Goal: Information Seeking & Learning: Learn about a topic

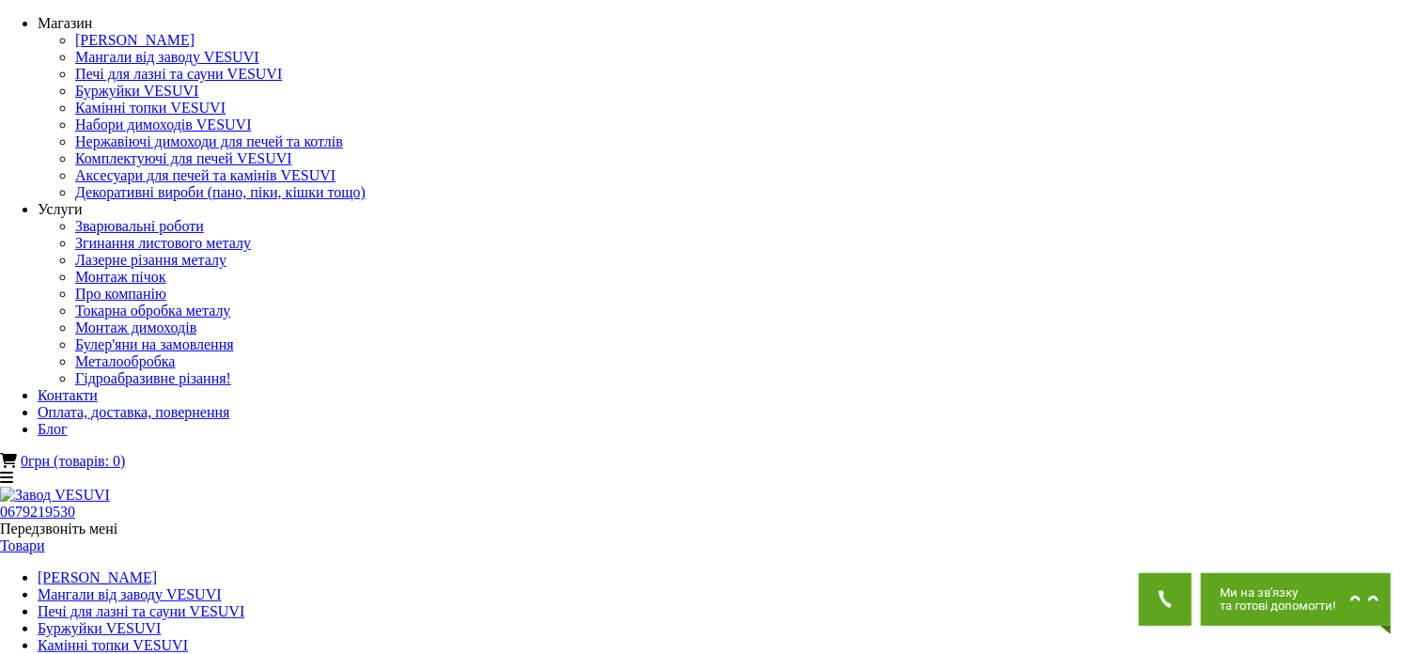
click at [244, 603] on link "Печі для лазні та сауни VESUVI" at bounding box center [141, 611] width 207 height 16
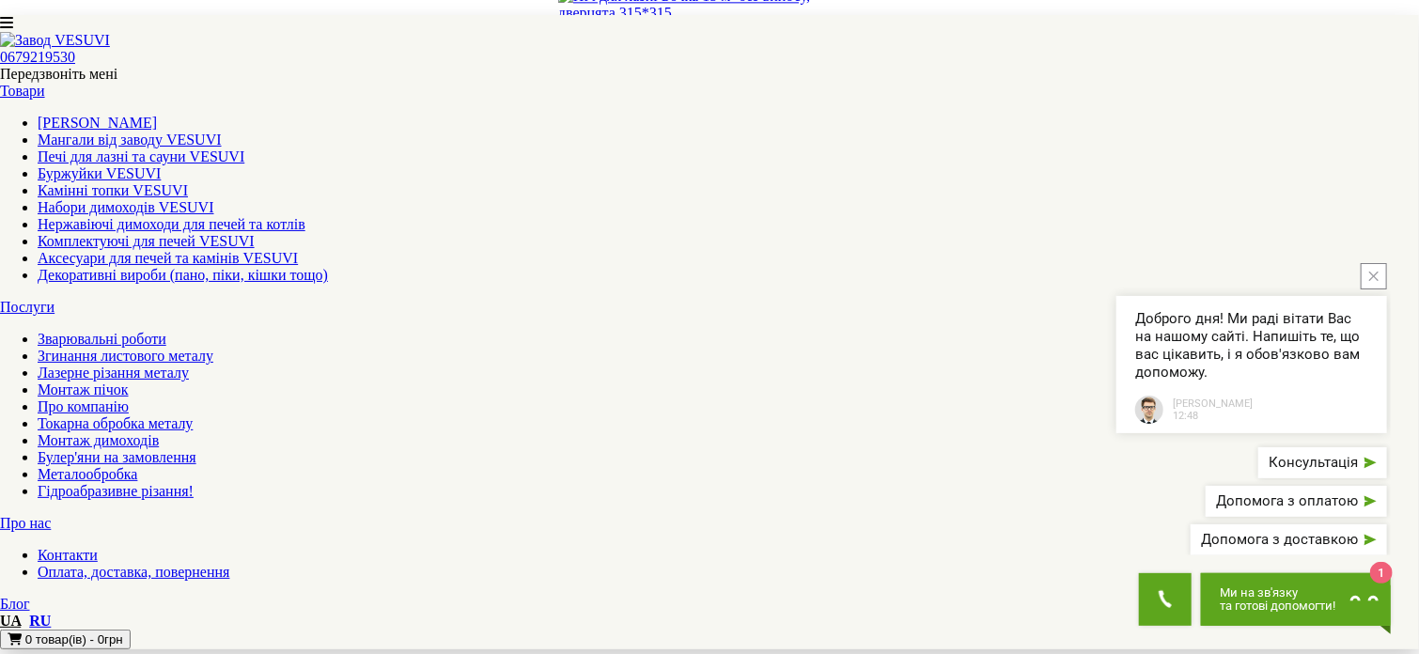
scroll to position [2161, 0]
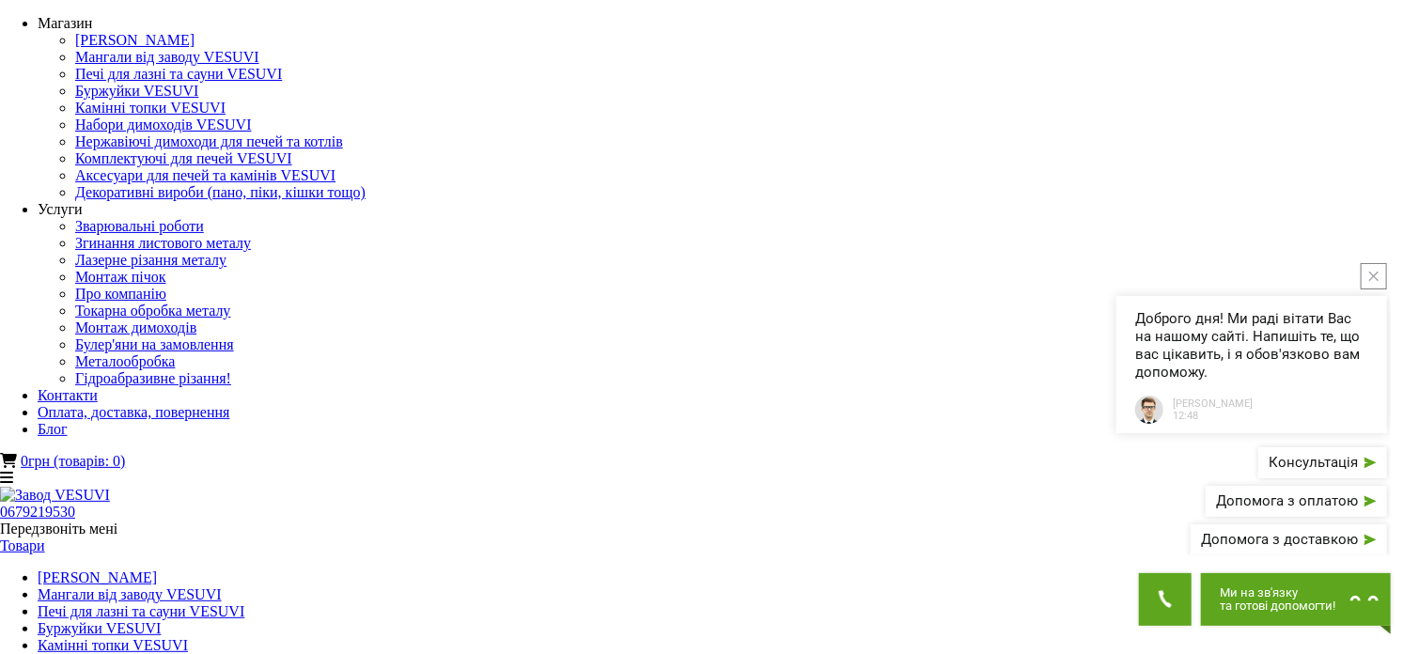
click at [222, 586] on link "Мангали від заводу VESUVI" at bounding box center [130, 594] width 184 height 16
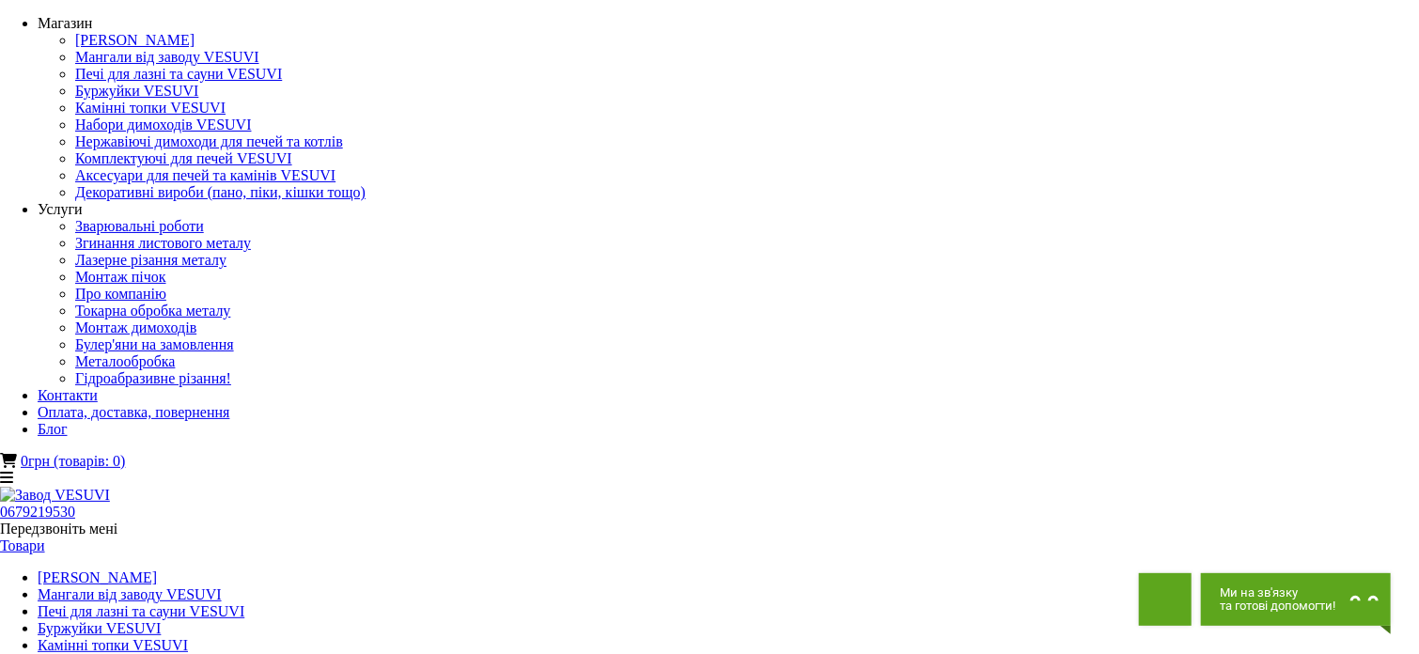
scroll to position [94, 0]
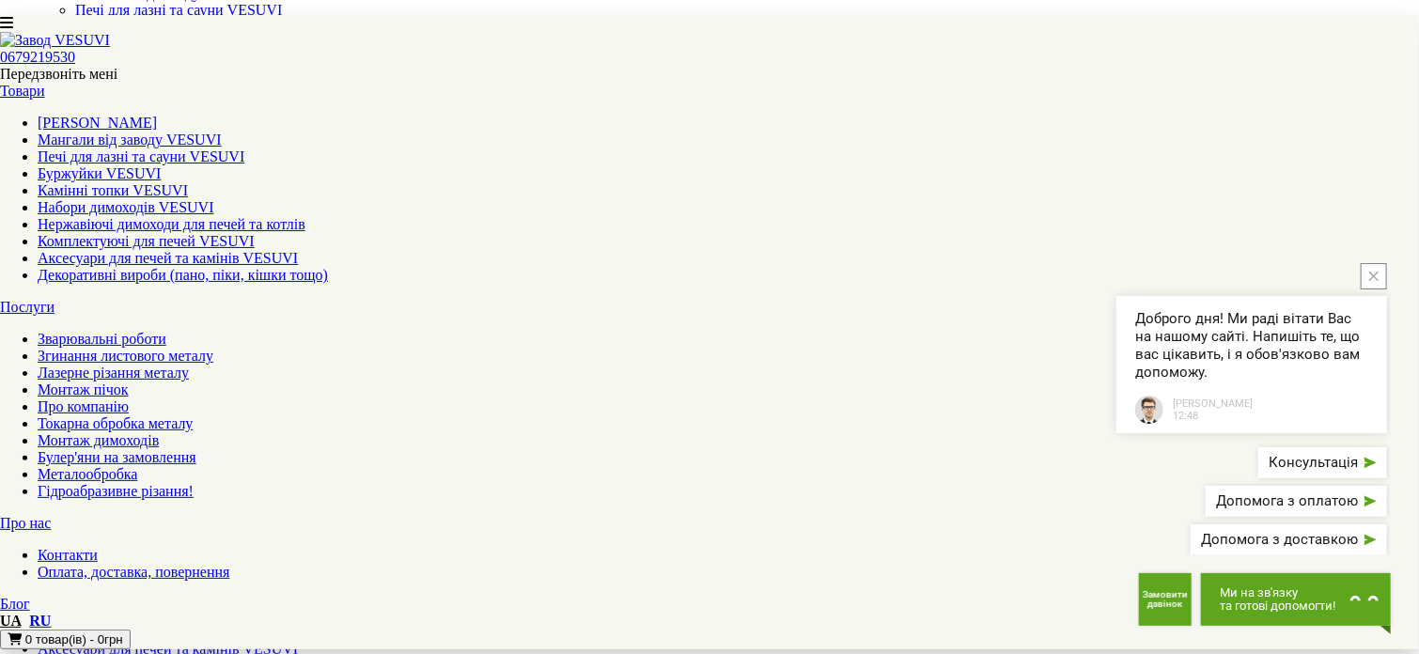
scroll to position [188, 0]
click at [1370, 289] on button "close button" at bounding box center [1373, 276] width 26 height 26
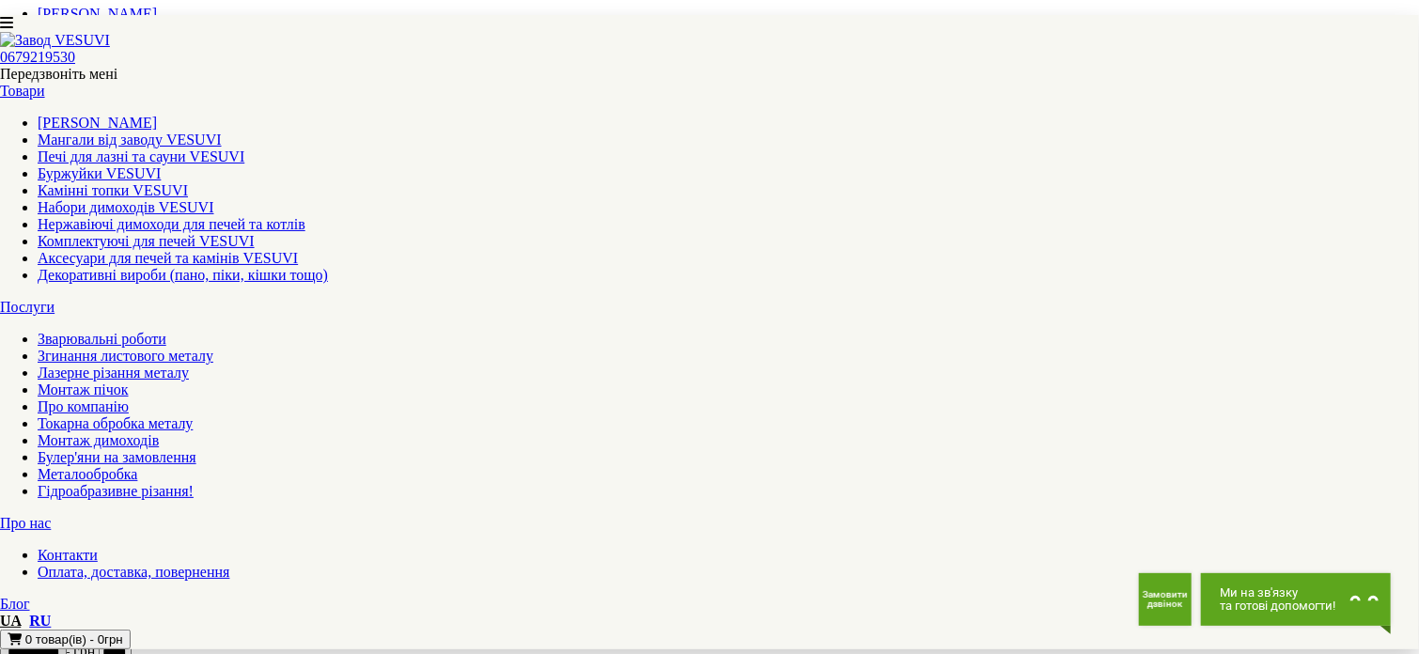
scroll to position [470, 0]
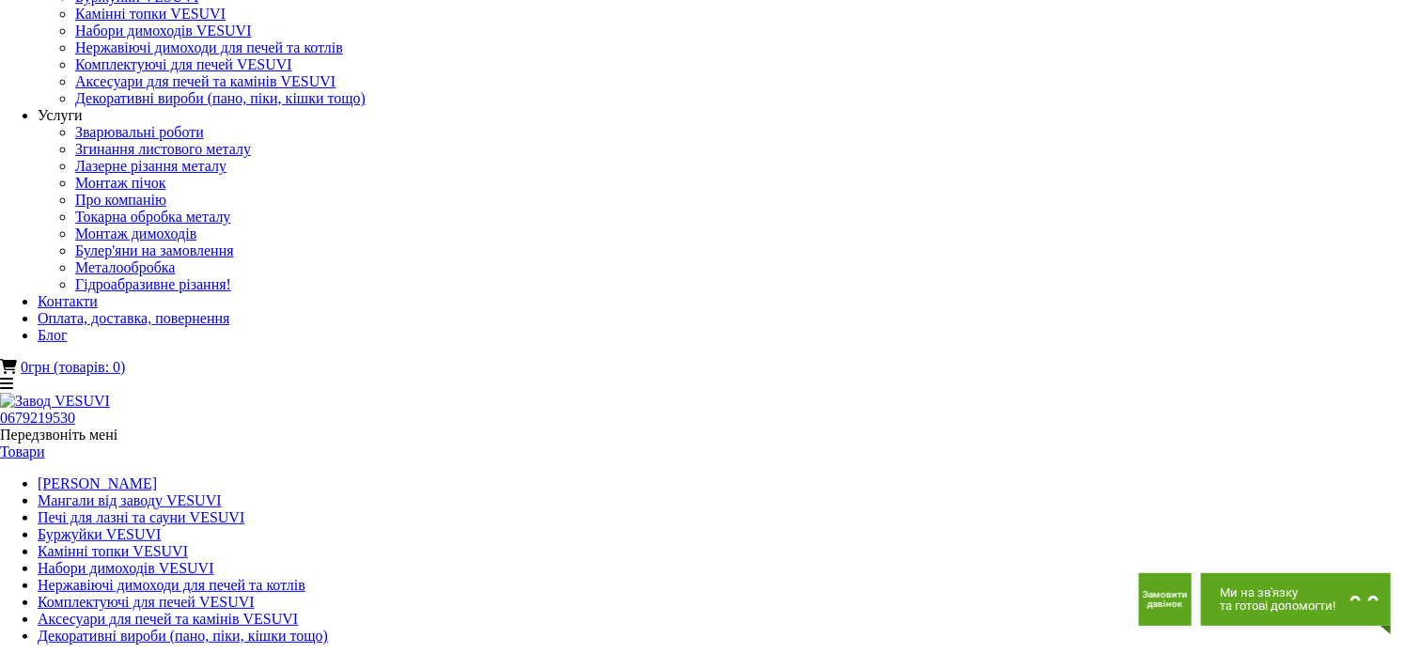
scroll to position [0, 0]
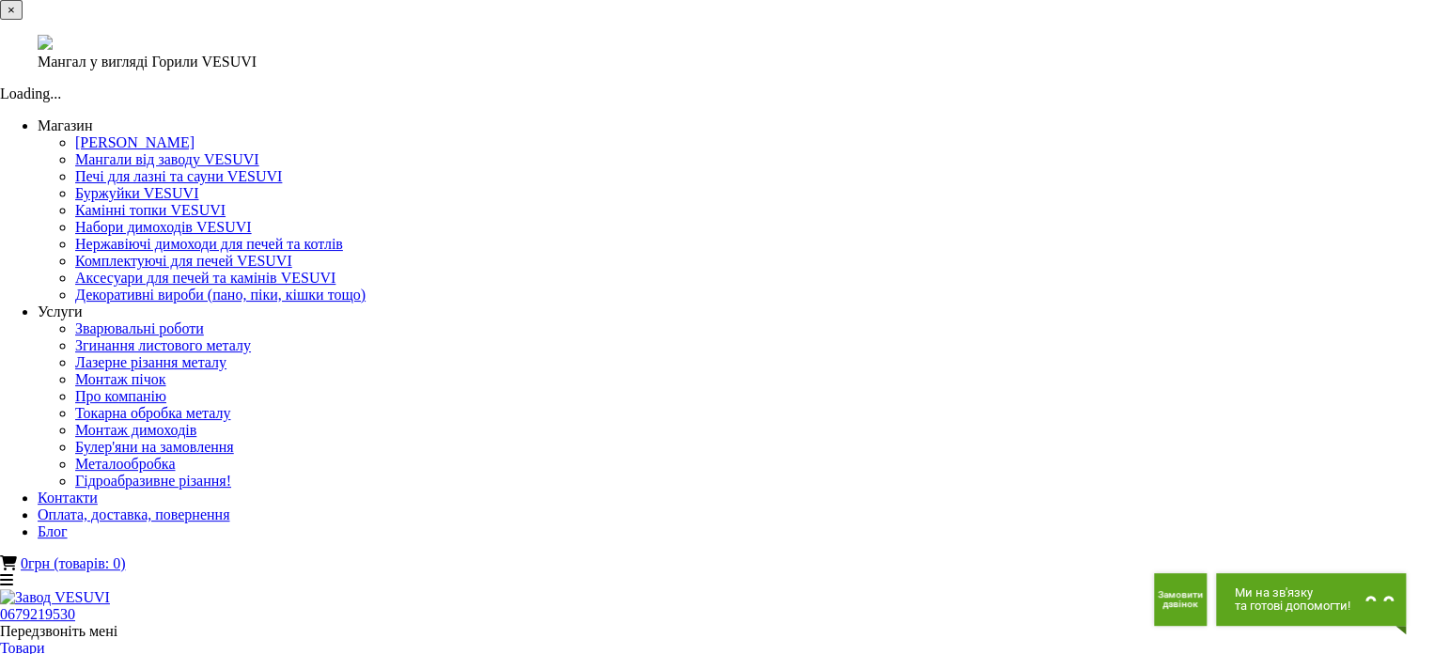
click at [991, 102] on div "× Мангал у вигляді Горили VESUVI Loading..." at bounding box center [710, 51] width 1420 height 102
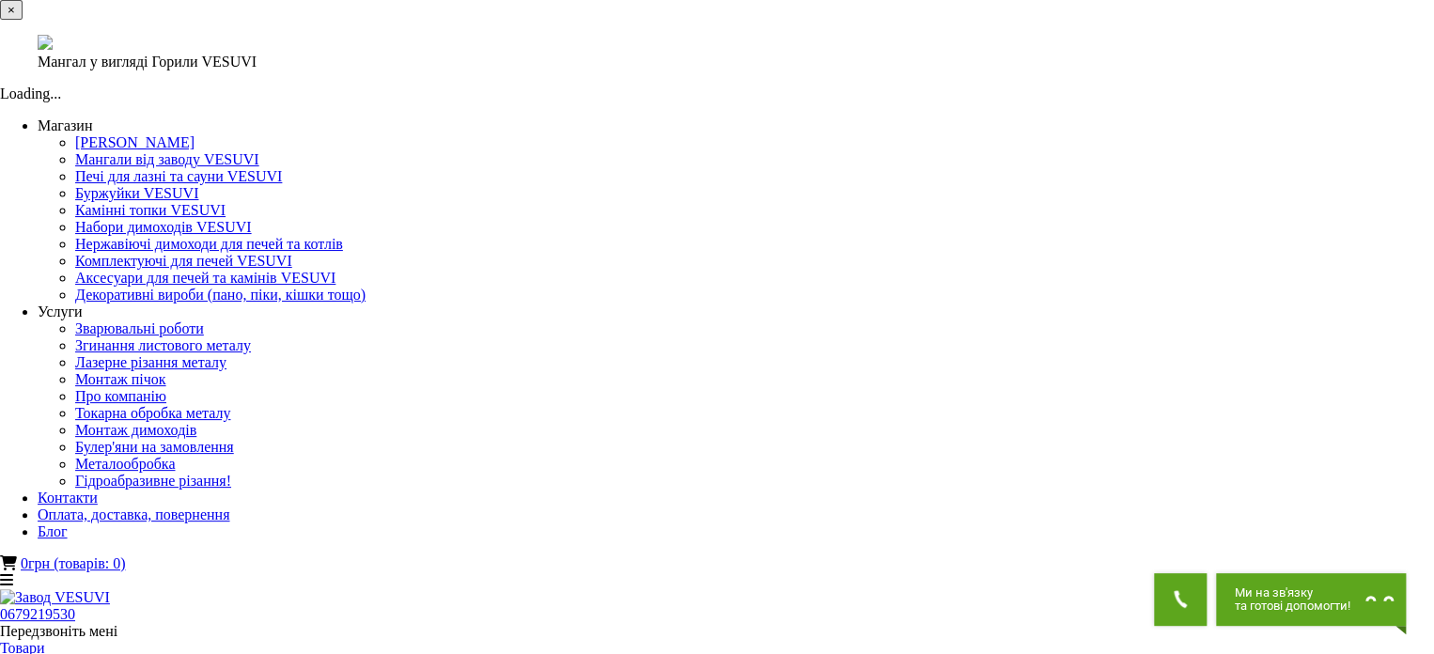
click at [1145, 102] on div "× Мангал у вигляді Горили VESUVI Loading..." at bounding box center [710, 51] width 1420 height 102
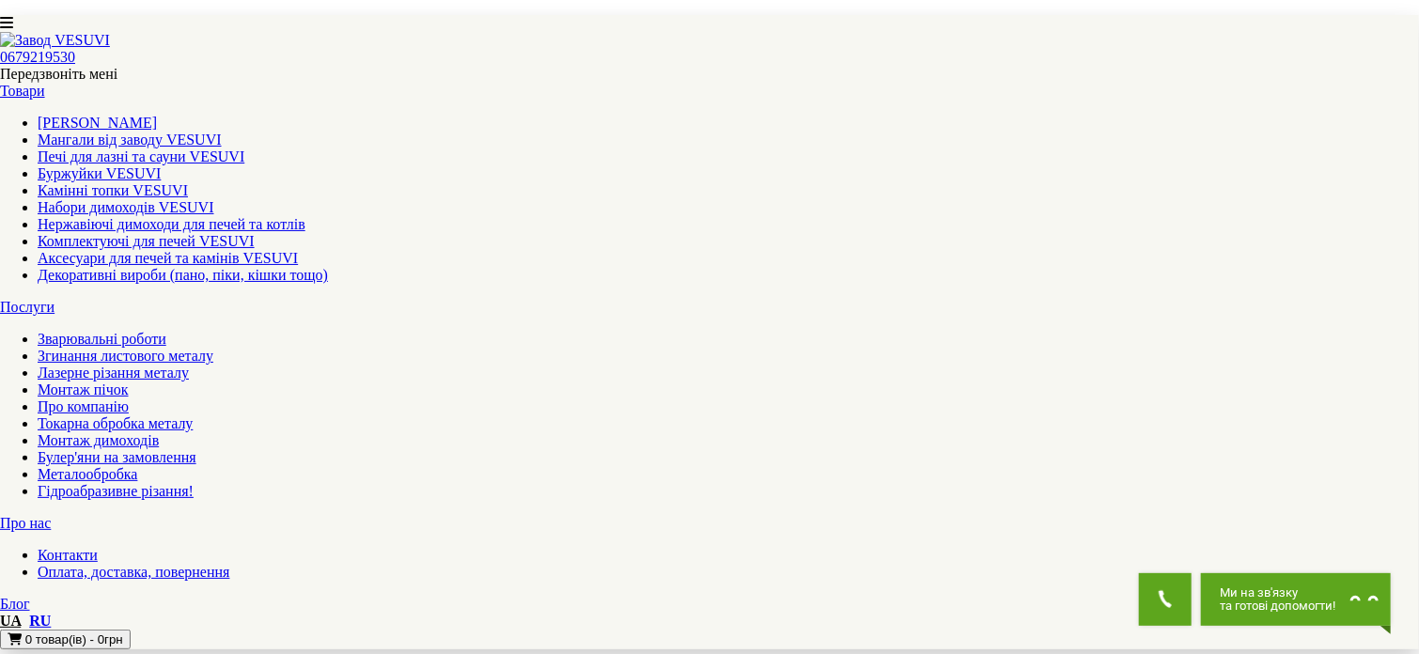
scroll to position [1879, 0]
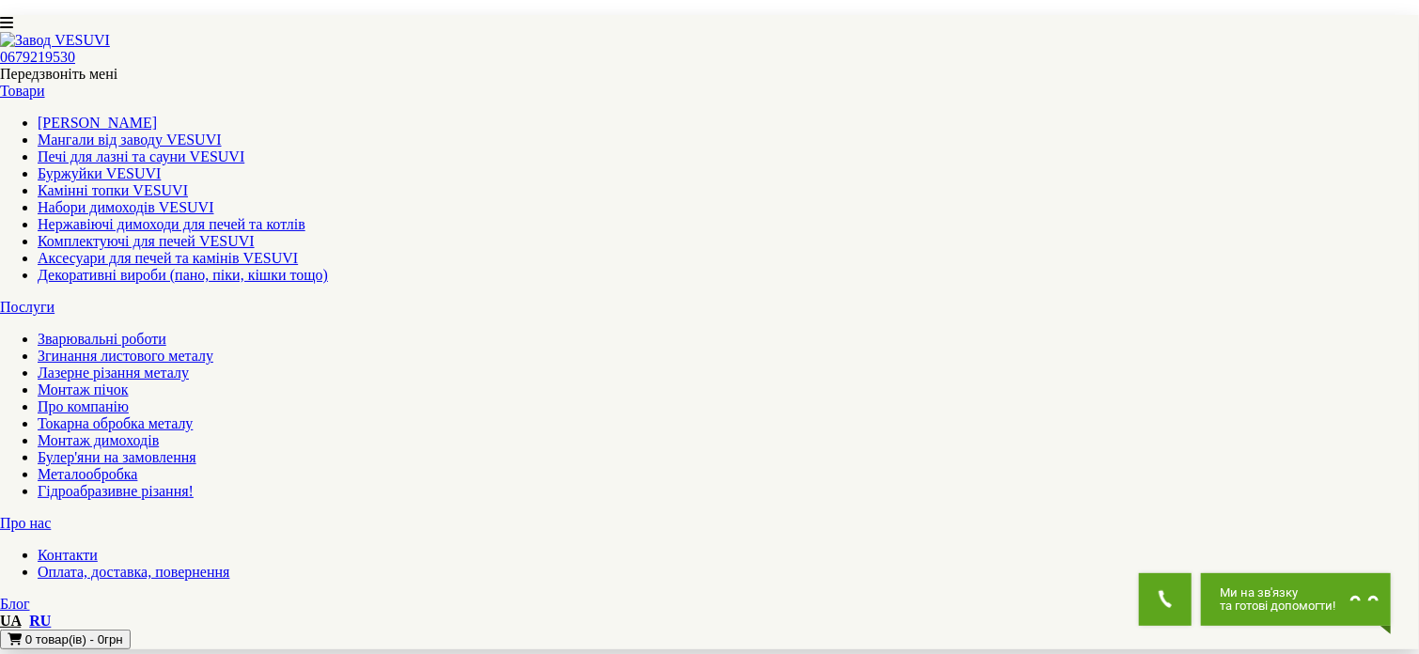
scroll to position [1691, 0]
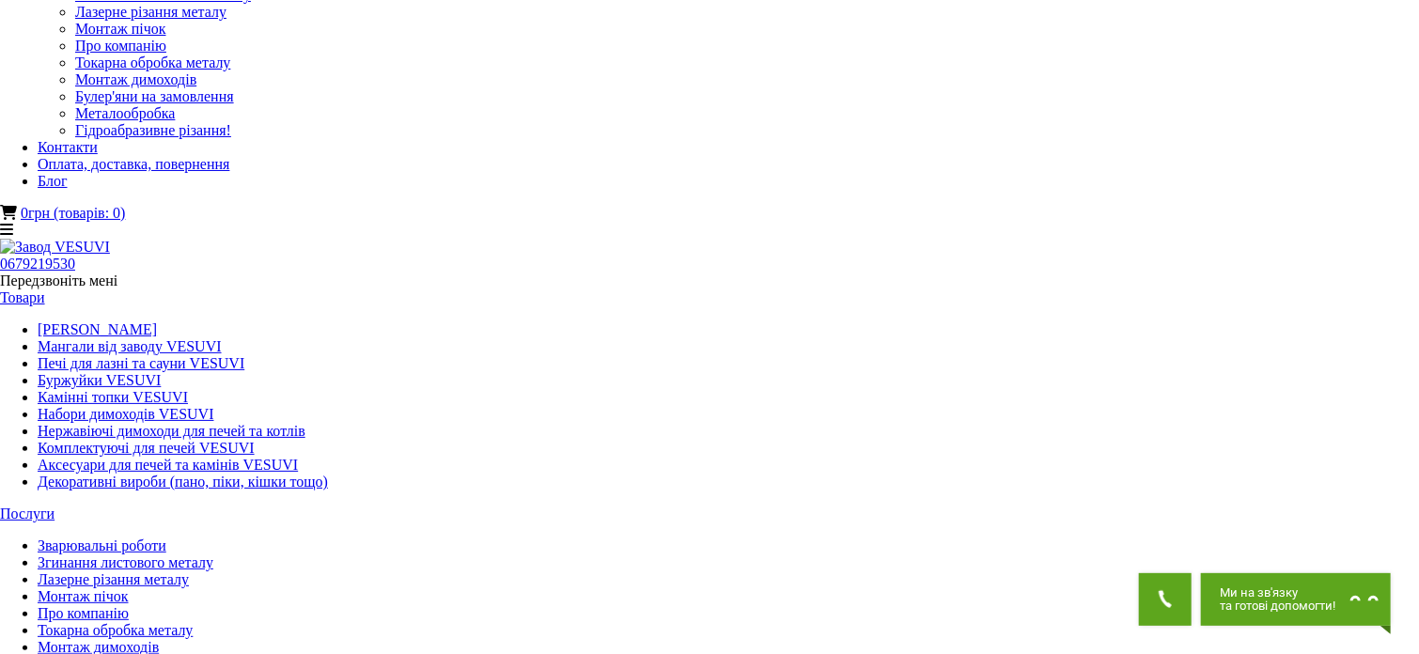
scroll to position [94, 0]
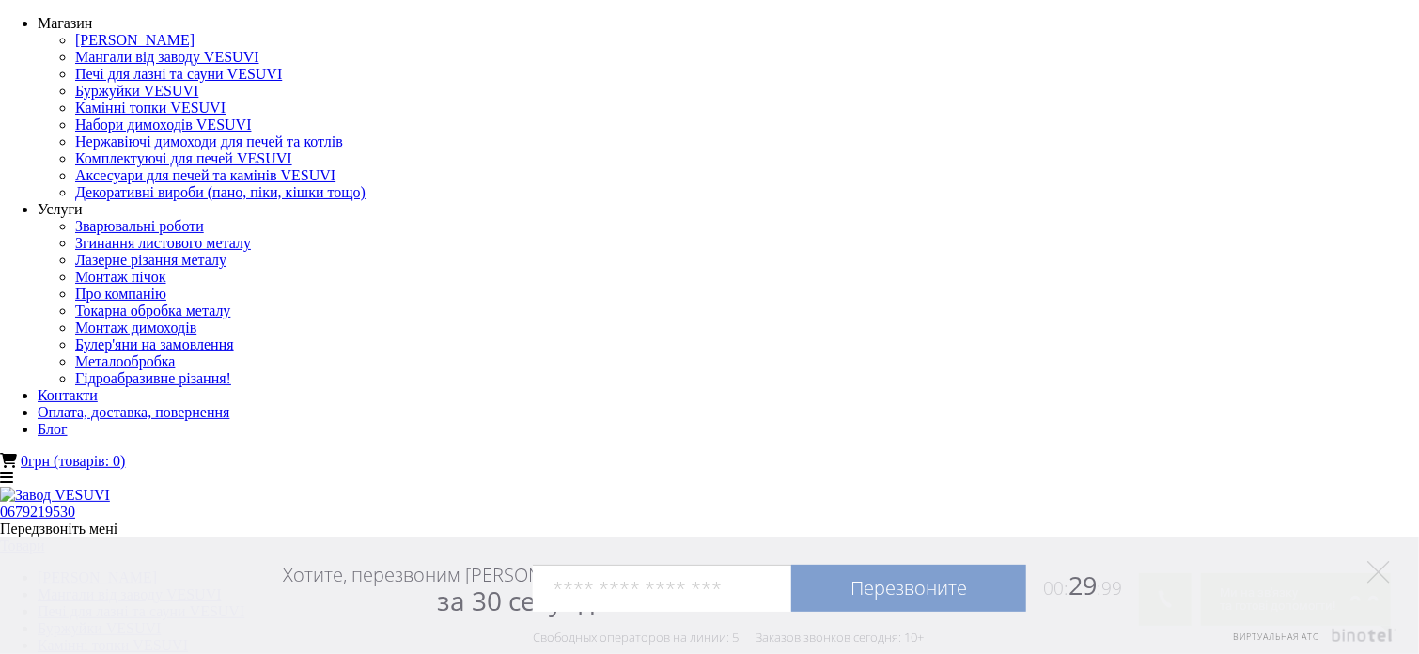
click at [1374, 577] on polygon at bounding box center [1378, 572] width 23 height 23
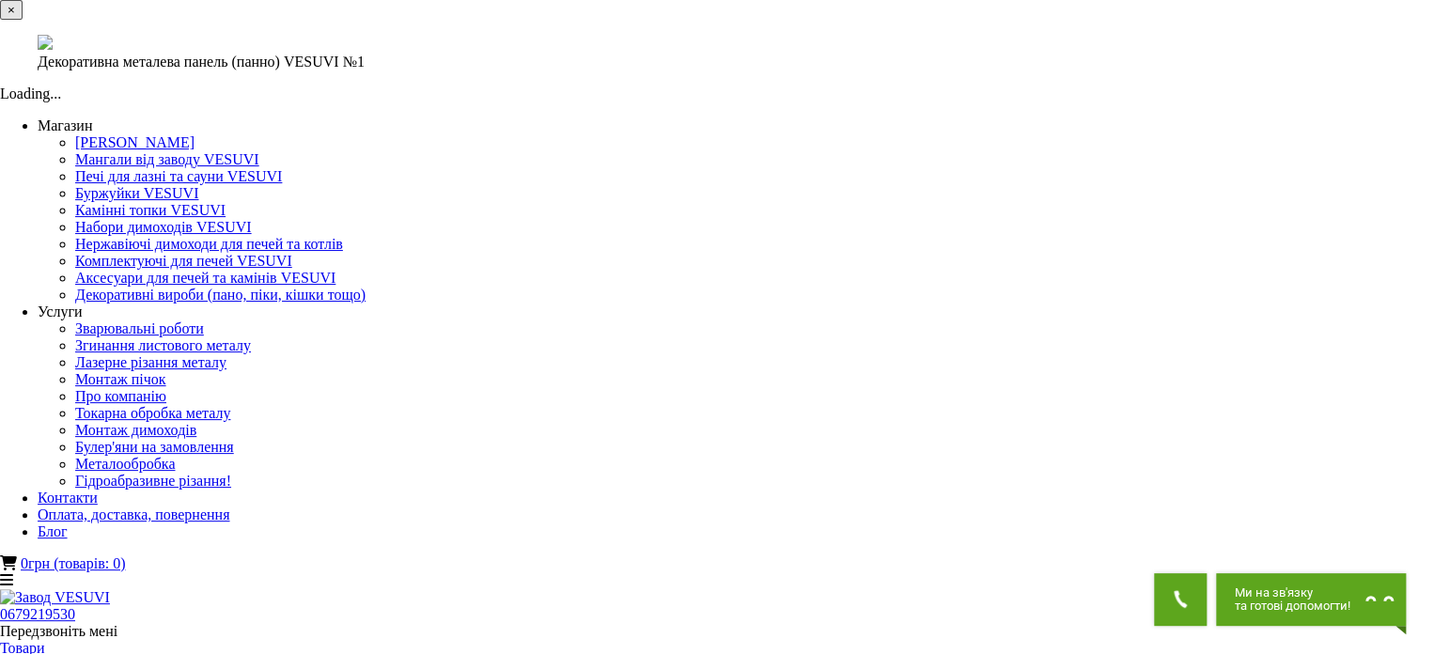
click at [1041, 102] on div "× Декоративна металева панель (панно) VESUVI №1 Loading..." at bounding box center [710, 51] width 1420 height 102
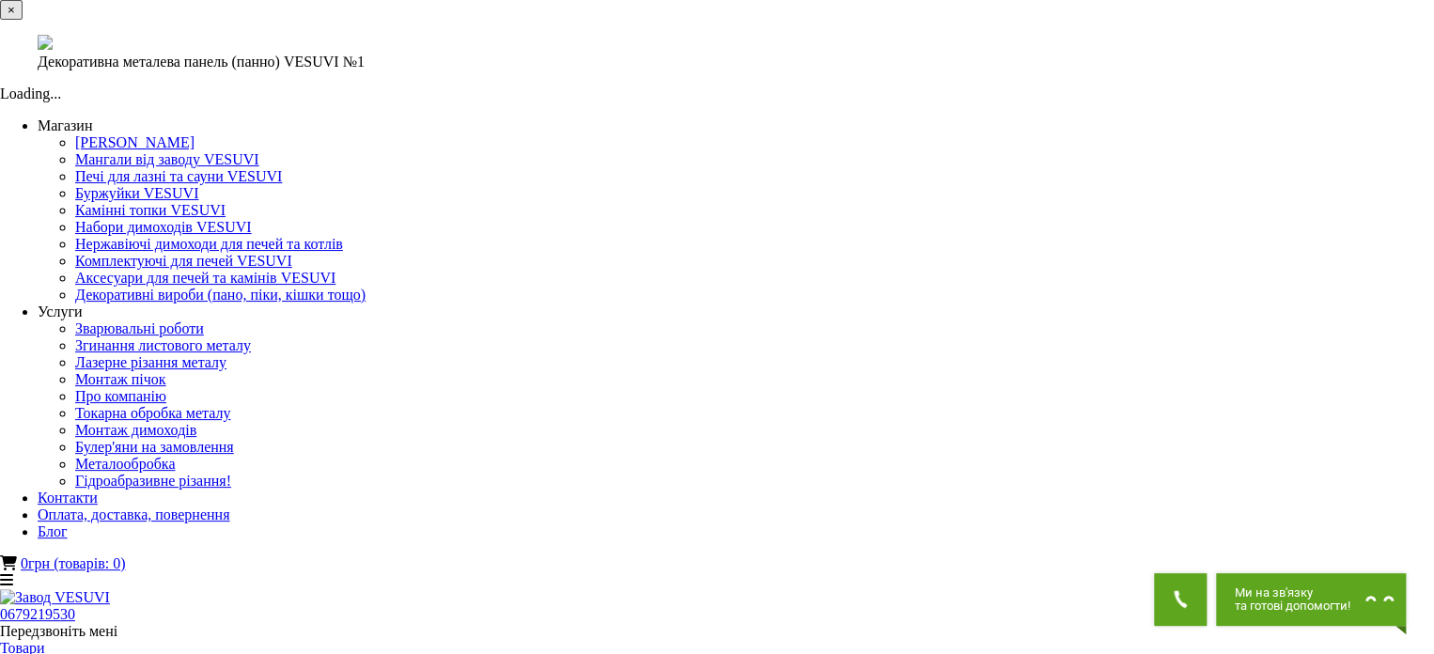
click at [1046, 102] on div "× Декоративна металева панель (панно) VESUVI №1 Loading..." at bounding box center [710, 51] width 1420 height 102
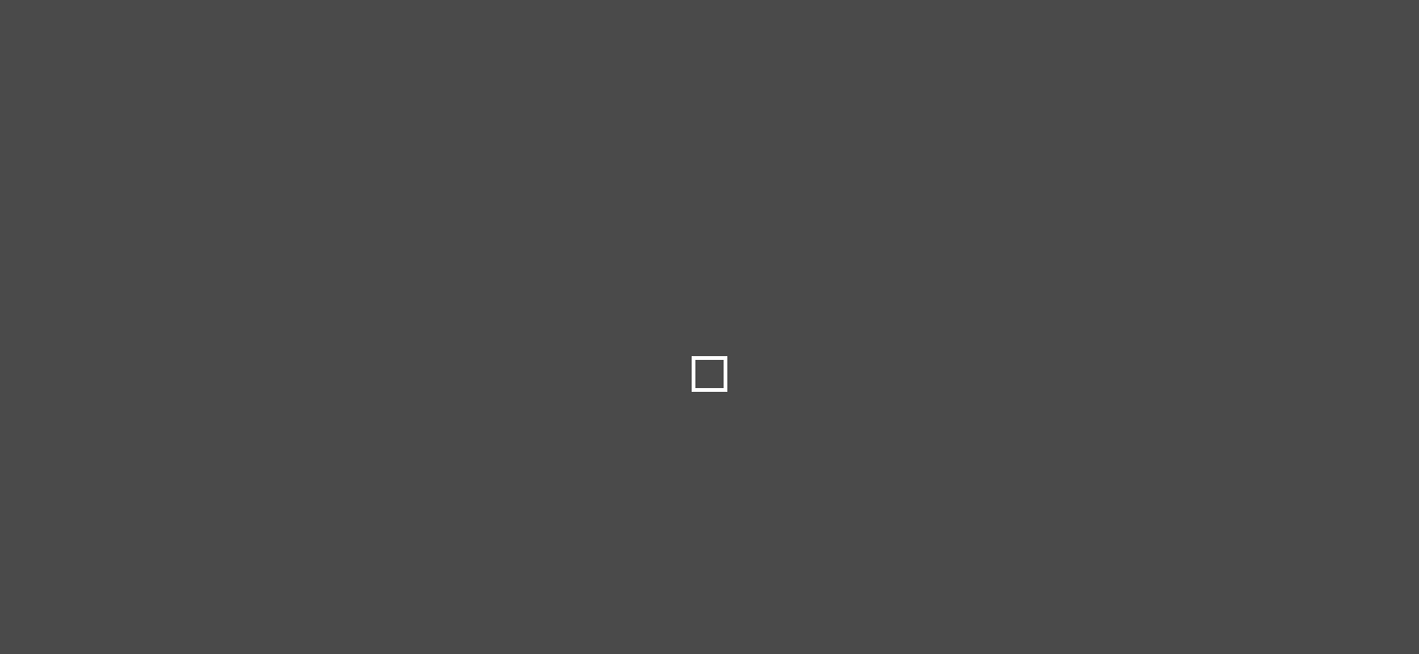
select select
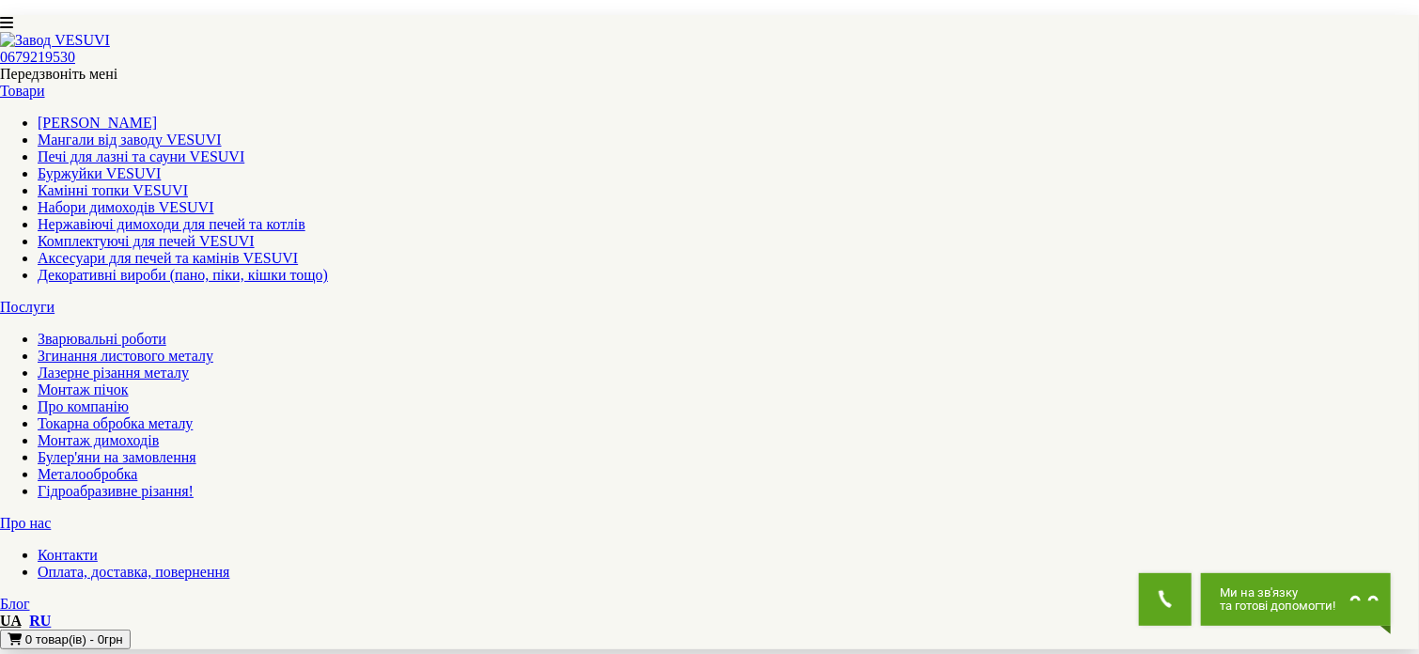
scroll to position [1691, 0]
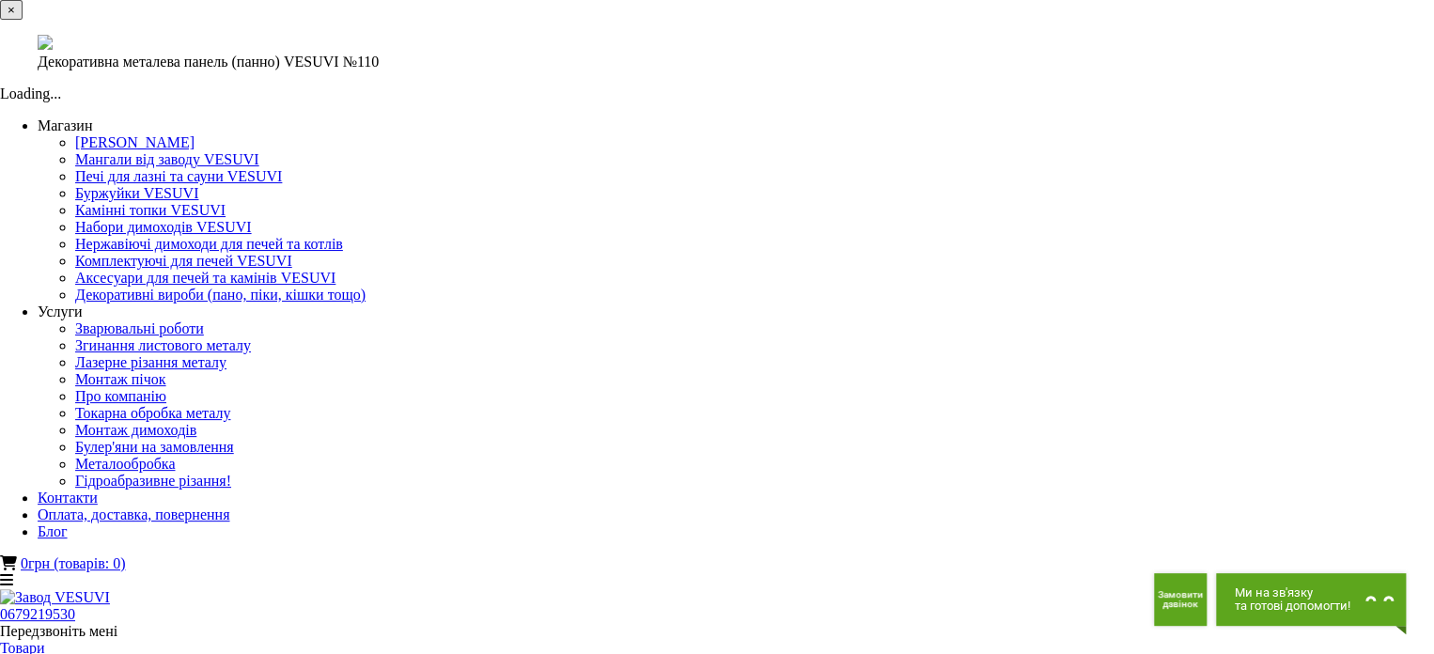
click at [1172, 102] on div "× Декоративна металева панель (панно) VESUVI №110 Loading..." at bounding box center [710, 51] width 1420 height 102
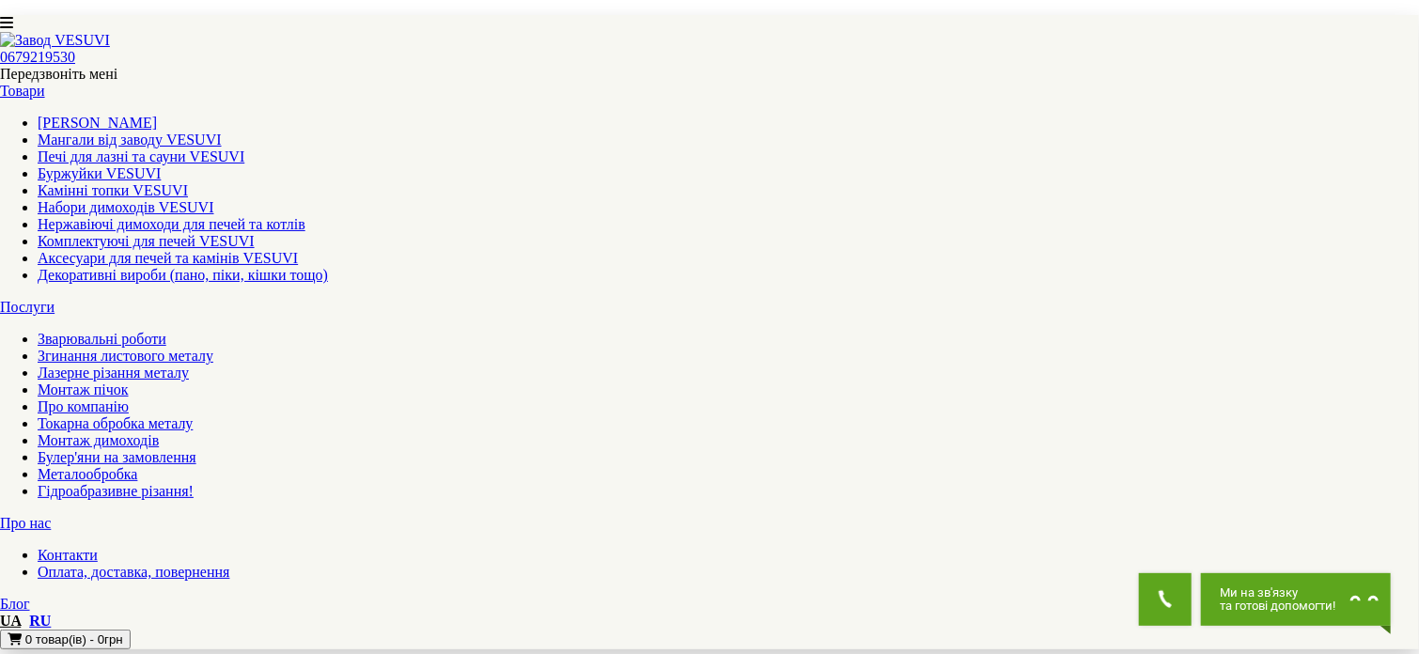
scroll to position [1879, 0]
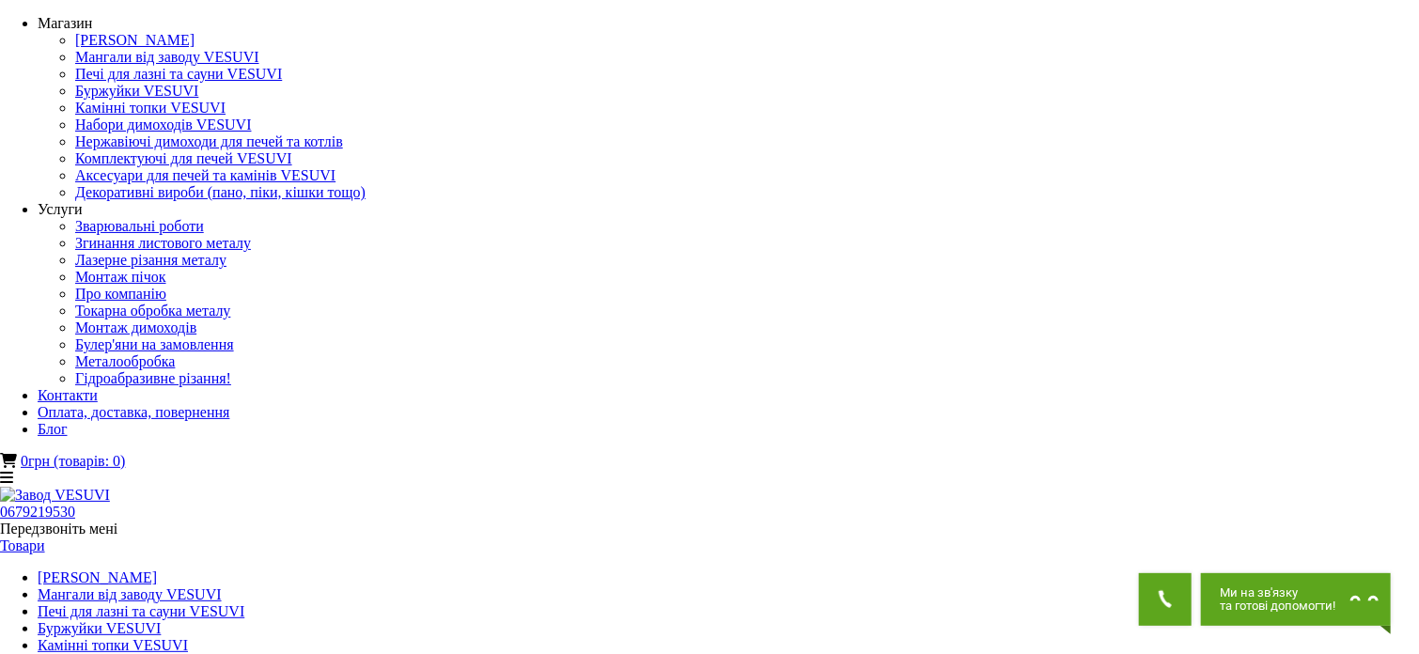
drag, startPoint x: 572, startPoint y: 166, endPoint x: 811, endPoint y: 209, distance: 242.5
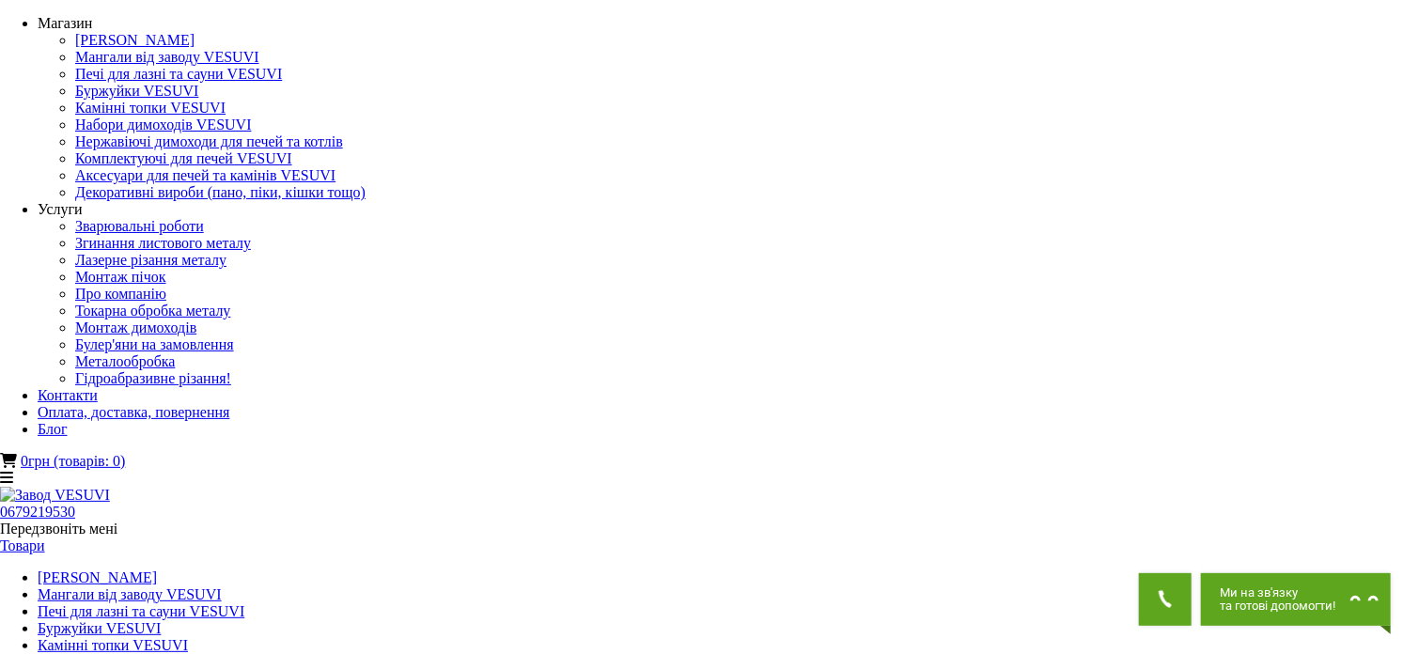
drag, startPoint x: 730, startPoint y: 177, endPoint x: 612, endPoint y: 185, distance: 118.7
drag, startPoint x: 574, startPoint y: 172, endPoint x: 782, endPoint y: 190, distance: 208.4
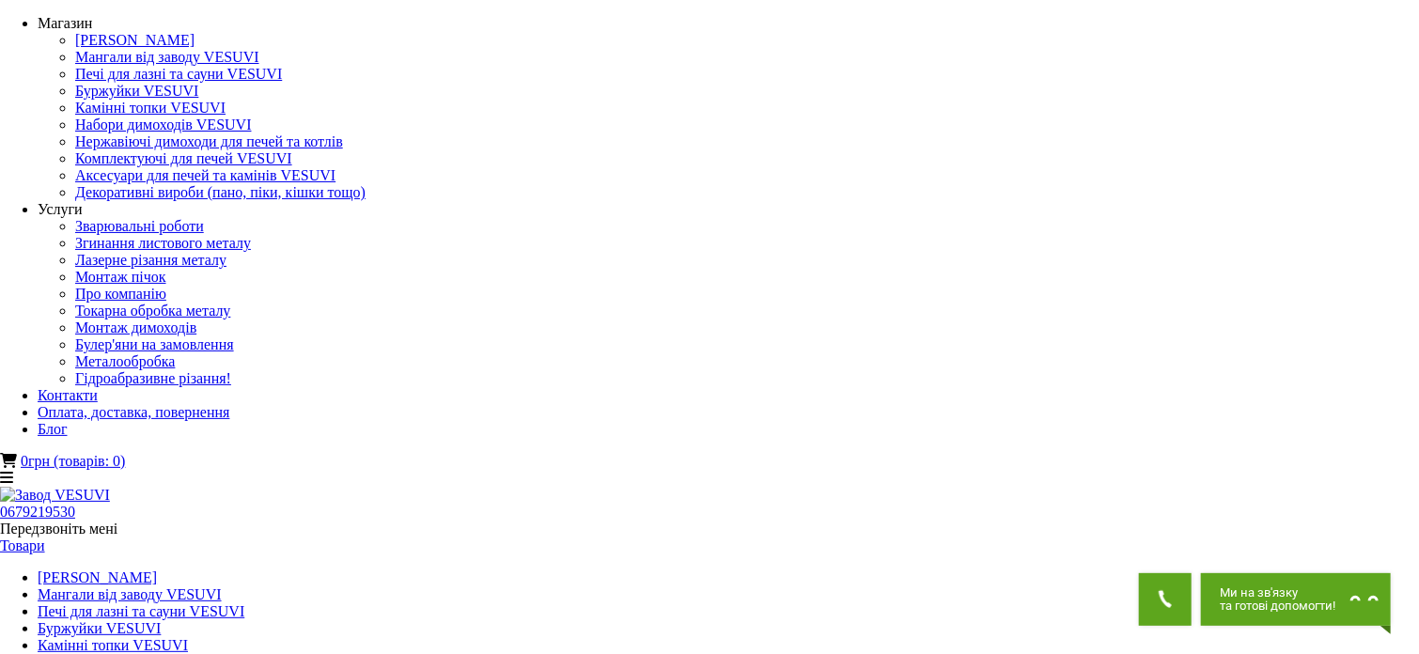
copy h1 "Декоративна металева панель (панно) VESUVI №1"
